Goal: Check status: Check status

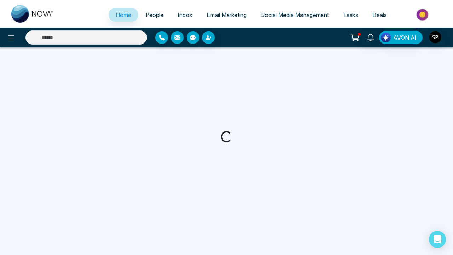
select select "*"
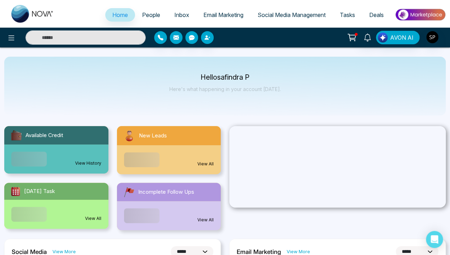
click at [88, 160] on link "View History" at bounding box center [88, 163] width 26 height 6
